Goal: Communication & Community: Answer question/provide support

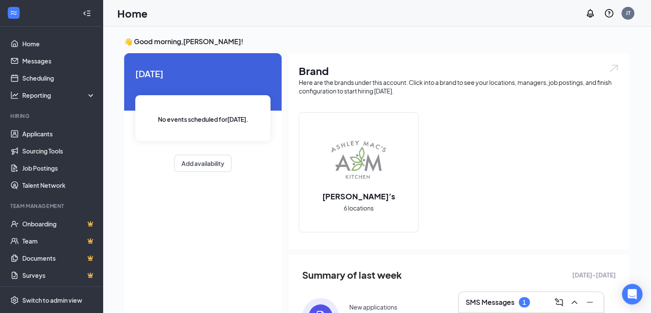
click at [507, 300] on h3 "SMS Messages" at bounding box center [490, 301] width 49 height 9
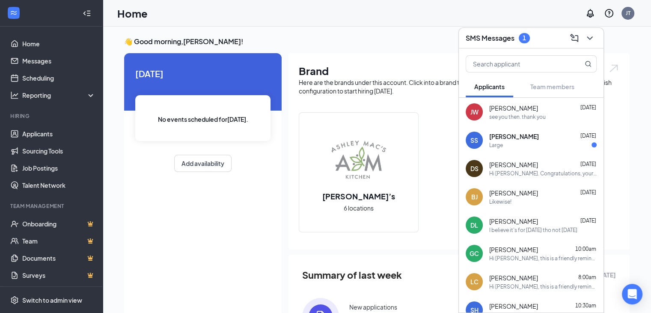
click at [508, 146] on div "Large" at bounding box center [543, 144] width 107 height 7
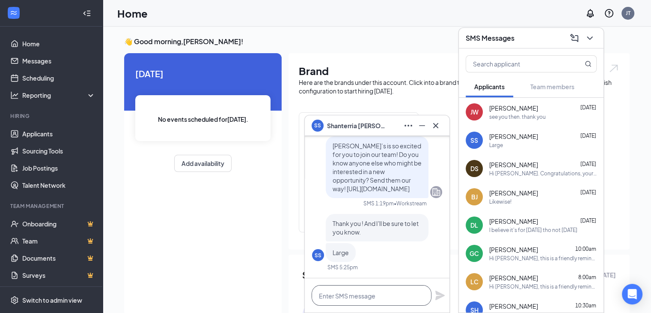
click at [338, 293] on textarea at bounding box center [372, 295] width 120 height 21
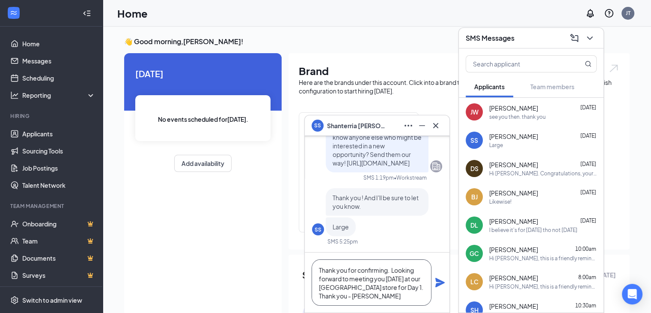
type textarea "Thank you for confirming. Looking forward to meeting you [DATE] at our [GEOGRAP…"
click at [439, 279] on icon "Plane" at bounding box center [440, 282] width 9 height 9
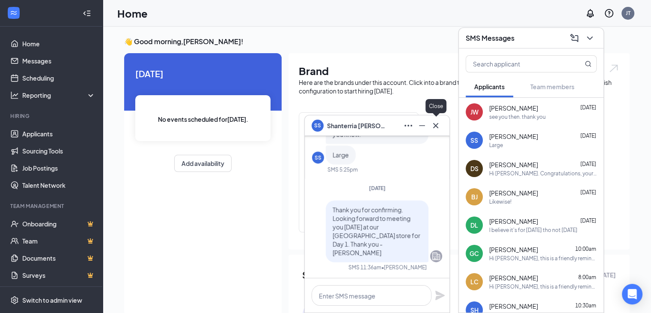
click at [437, 123] on icon "Cross" at bounding box center [436, 125] width 10 height 10
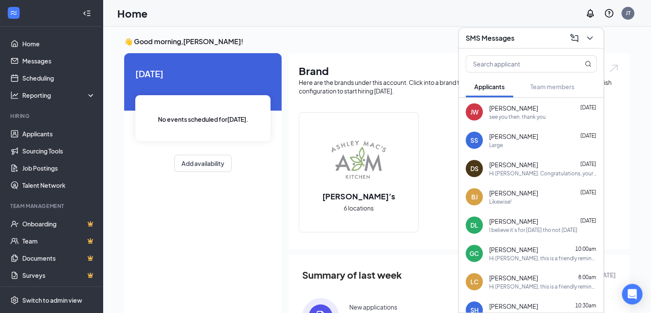
click at [596, 40] on button at bounding box center [590, 38] width 14 height 14
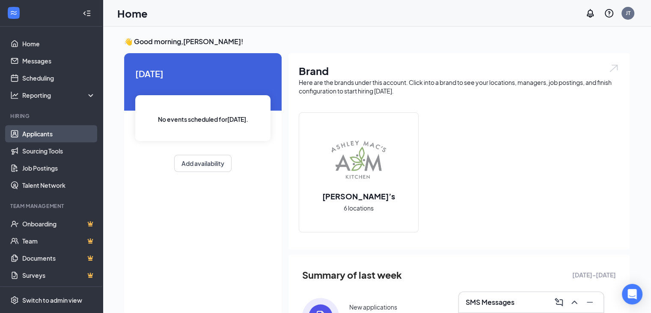
click at [67, 126] on link "Applicants" at bounding box center [58, 133] width 73 height 17
